Goal: Navigation & Orientation: Find specific page/section

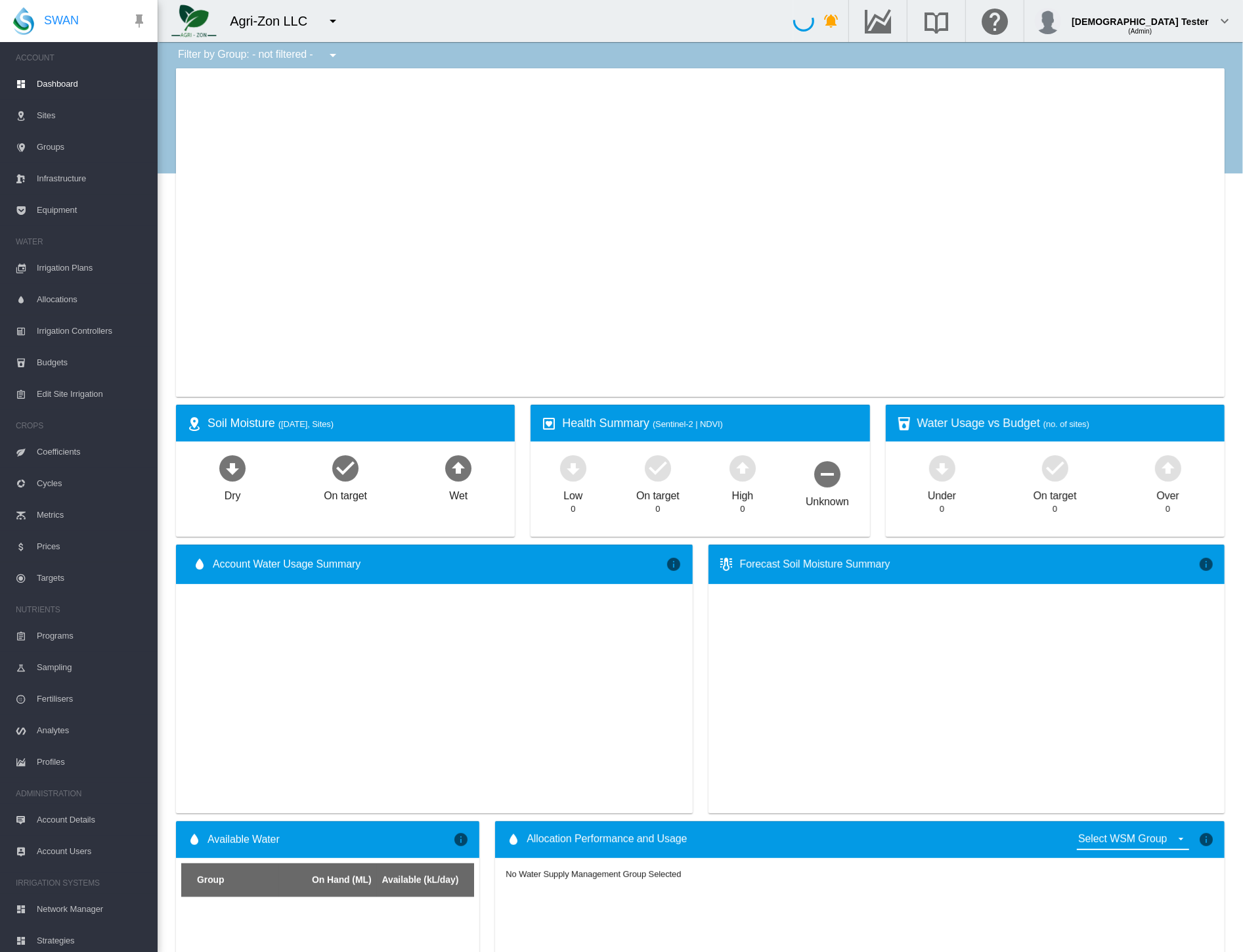
type input "**********"
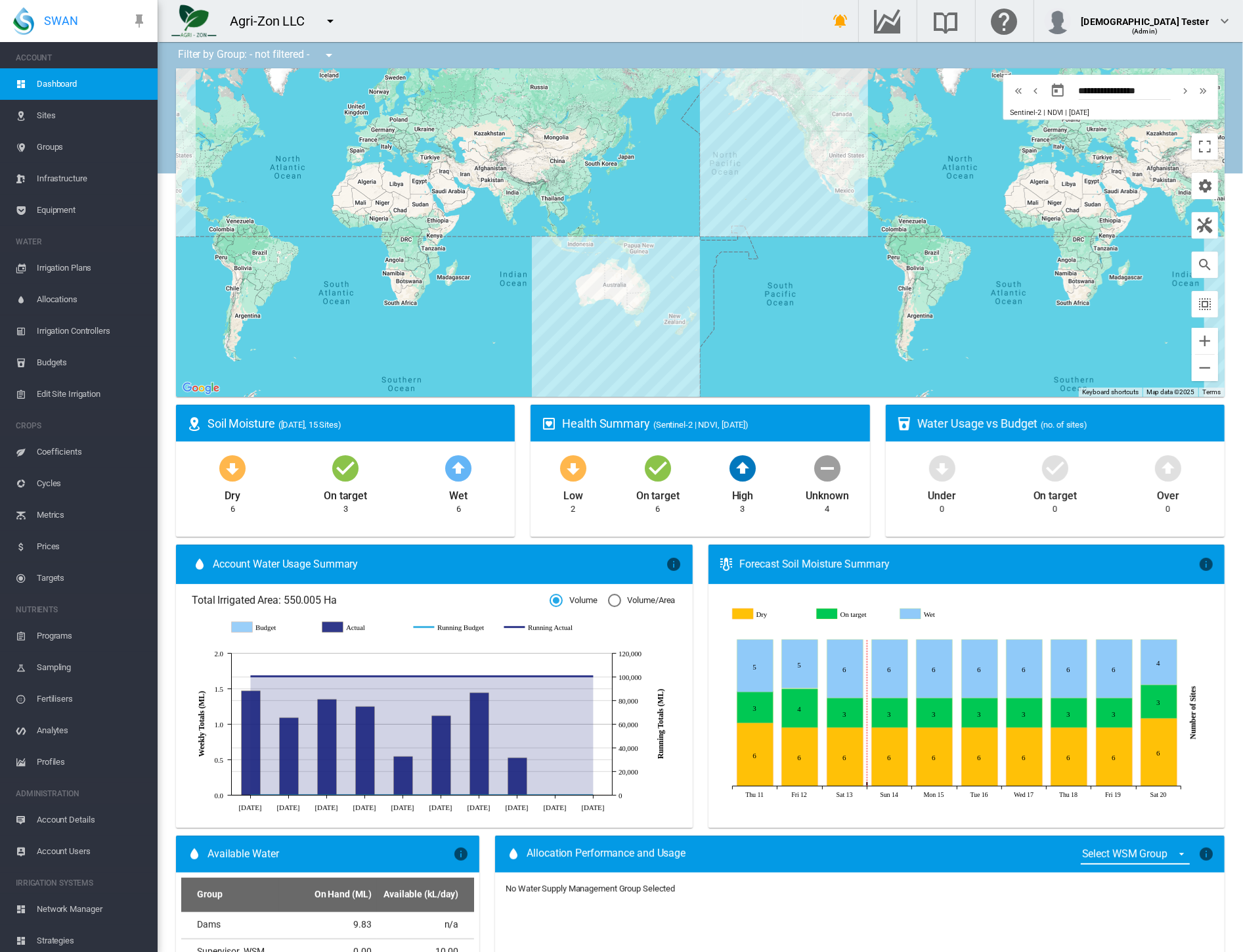
click at [320, 24] on button "button" at bounding box center [330, 21] width 26 height 26
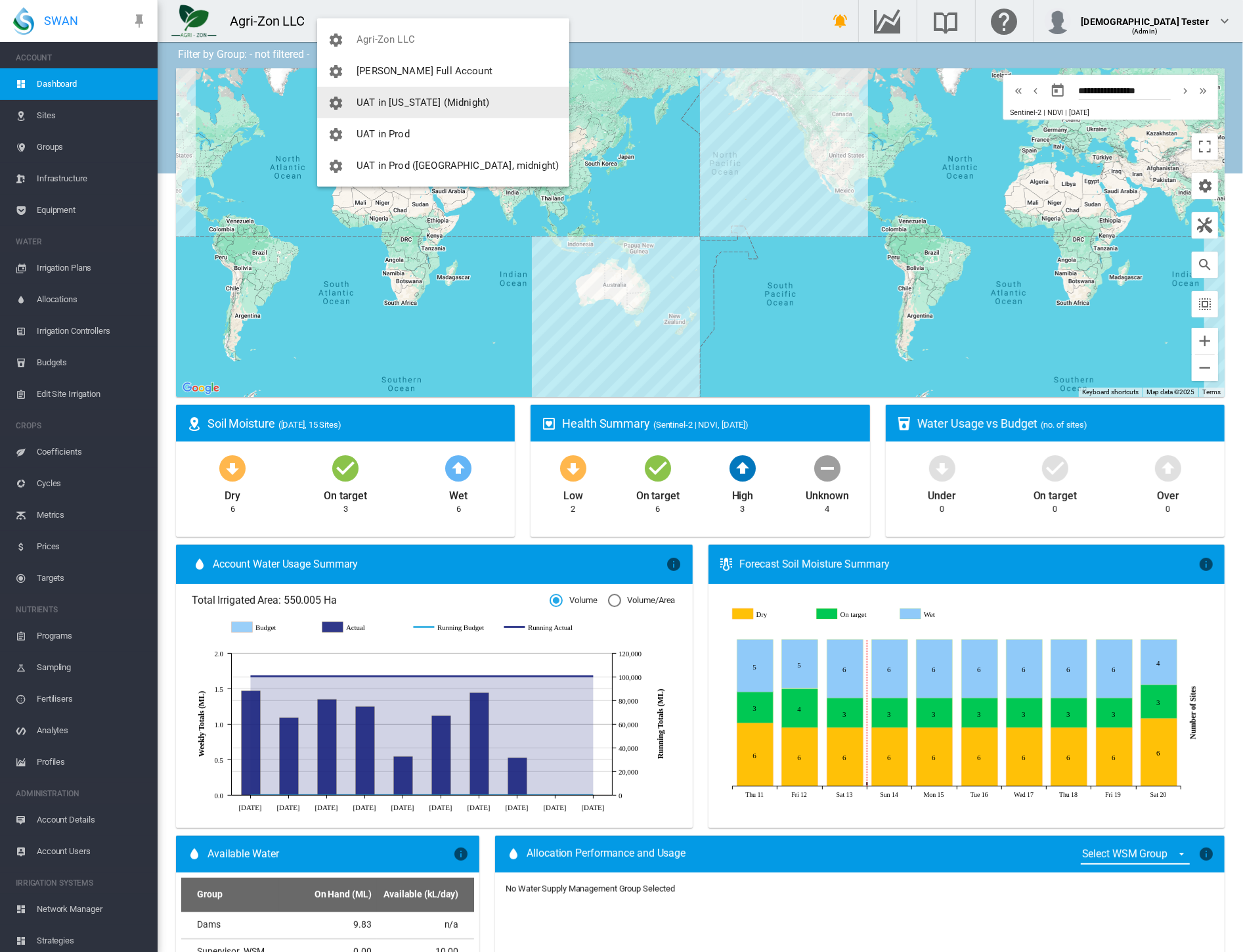
click at [367, 104] on span "UAT in [US_STATE] (Midnight)" at bounding box center [422, 103] width 133 height 12
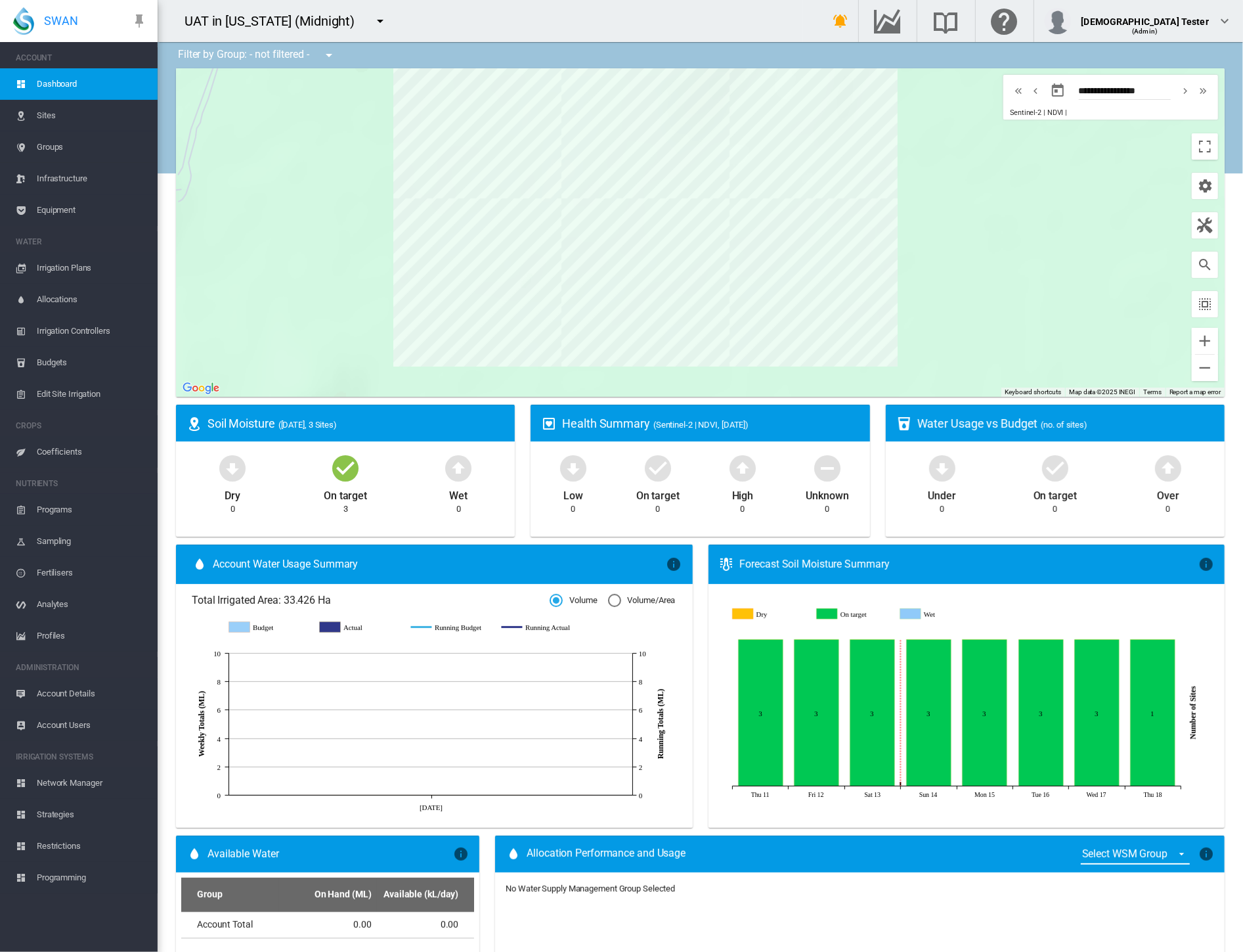
click at [67, 780] on span "Network Manager" at bounding box center [92, 782] width 110 height 32
